Goal: Task Accomplishment & Management: Manage account settings

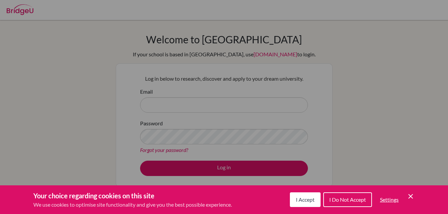
click at [299, 199] on span "I Accept" at bounding box center [305, 199] width 19 height 6
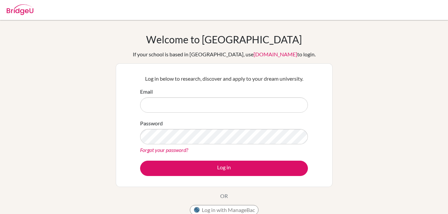
click at [234, 96] on div "Email" at bounding box center [224, 100] width 168 height 25
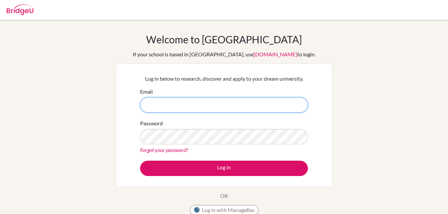
drag, startPoint x: 234, startPoint y: 96, endPoint x: 236, endPoint y: 101, distance: 5.2
click at [236, 101] on input "Email" at bounding box center [224, 104] width 168 height 15
paste input "@"
click at [145, 103] on input "@" at bounding box center [224, 104] width 168 height 15
drag, startPoint x: 178, startPoint y: 98, endPoint x: 182, endPoint y: 110, distance: 12.2
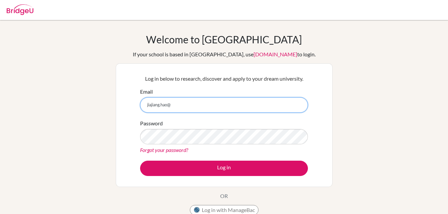
click at [182, 110] on input "jiajiang.hao@" at bounding box center [224, 104] width 168 height 15
type input "jiajiang.hao@chb-online.com"
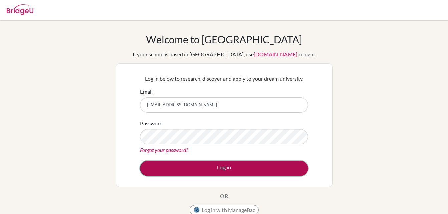
click at [288, 166] on button "Log in" at bounding box center [224, 168] width 168 height 15
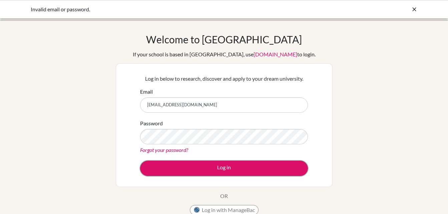
click at [288, 166] on button "Log in" at bounding box center [224, 168] width 168 height 15
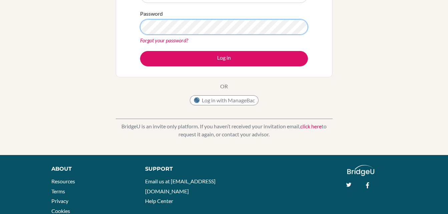
scroll to position [133, 0]
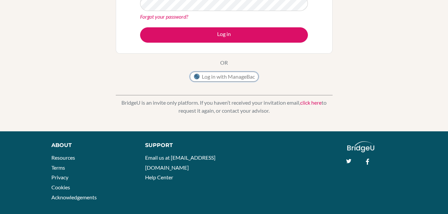
click at [215, 75] on button "Log in with ManageBac" at bounding box center [224, 77] width 69 height 10
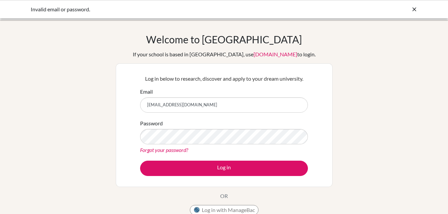
click at [161, 148] on link "Forgot your password?" at bounding box center [164, 150] width 48 height 6
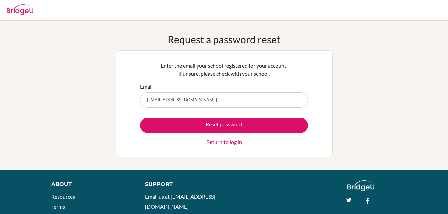
drag, startPoint x: 0, startPoint y: 0, endPoint x: 12, endPoint y: 5, distance: 13.1
click at [12, 5] on img at bounding box center [20, 9] width 27 height 11
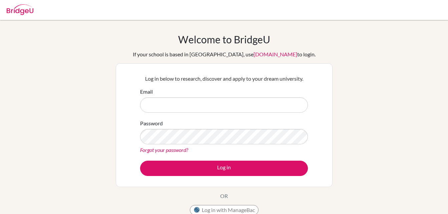
click at [13, 7] on img at bounding box center [20, 9] width 27 height 11
click at [13, 15] on div at bounding box center [20, 9] width 27 height 20
type input "@"
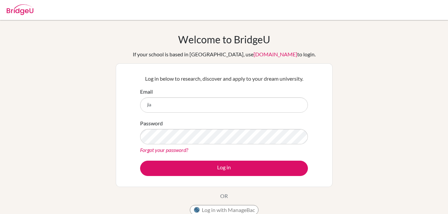
type input "jiajiang.hao@chb-online.com"
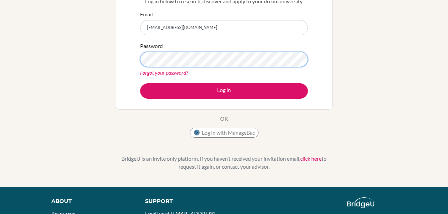
scroll to position [142, 0]
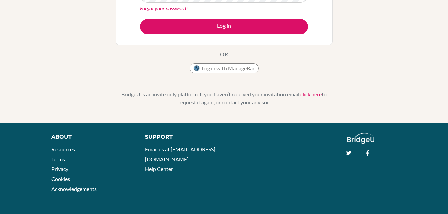
click at [305, 94] on link "click here" at bounding box center [310, 94] width 21 height 6
